Goal: Check status: Check status

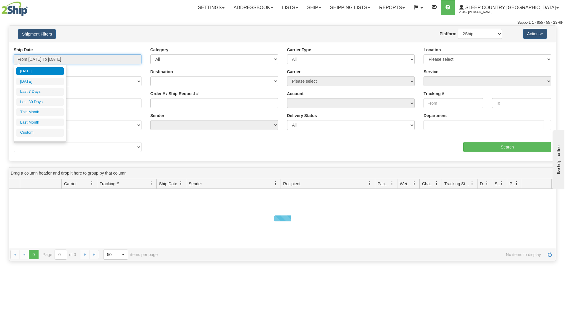
click at [100, 60] on input "From [DATE] To [DATE]" at bounding box center [78, 59] width 128 height 10
click at [39, 101] on li "Last 30 Days" at bounding box center [39, 102] width 47 height 8
type input "From [DATE] To [DATE]"
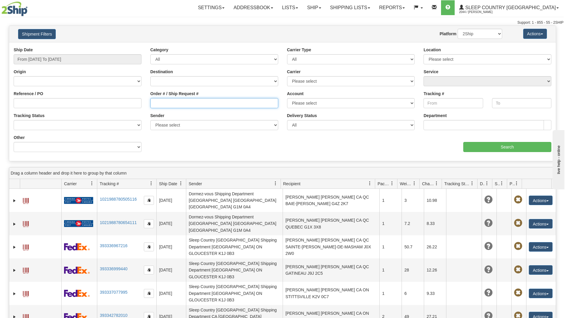
click at [163, 101] on input "Order # / Ship Request #" at bounding box center [214, 103] width 128 height 10
paste input "9002I095316"
type input "9002I095316"
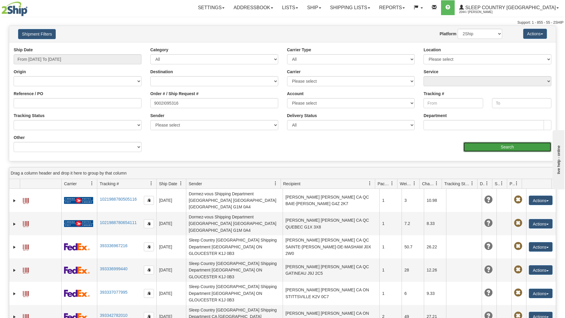
click at [478, 146] on input "Search" at bounding box center [507, 147] width 88 height 10
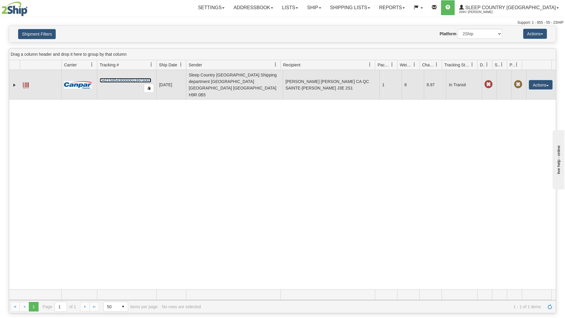
click at [130, 78] on link "D421585430000013973001" at bounding box center [126, 80] width 52 height 5
